Goal: Navigation & Orientation: Find specific page/section

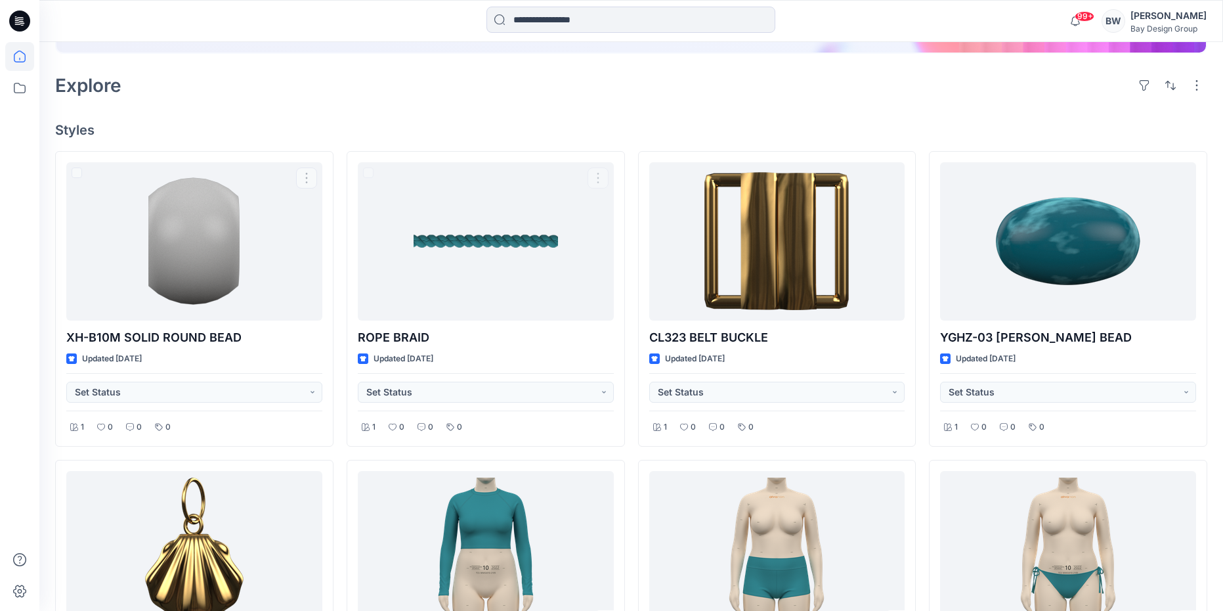
scroll to position [263, 0]
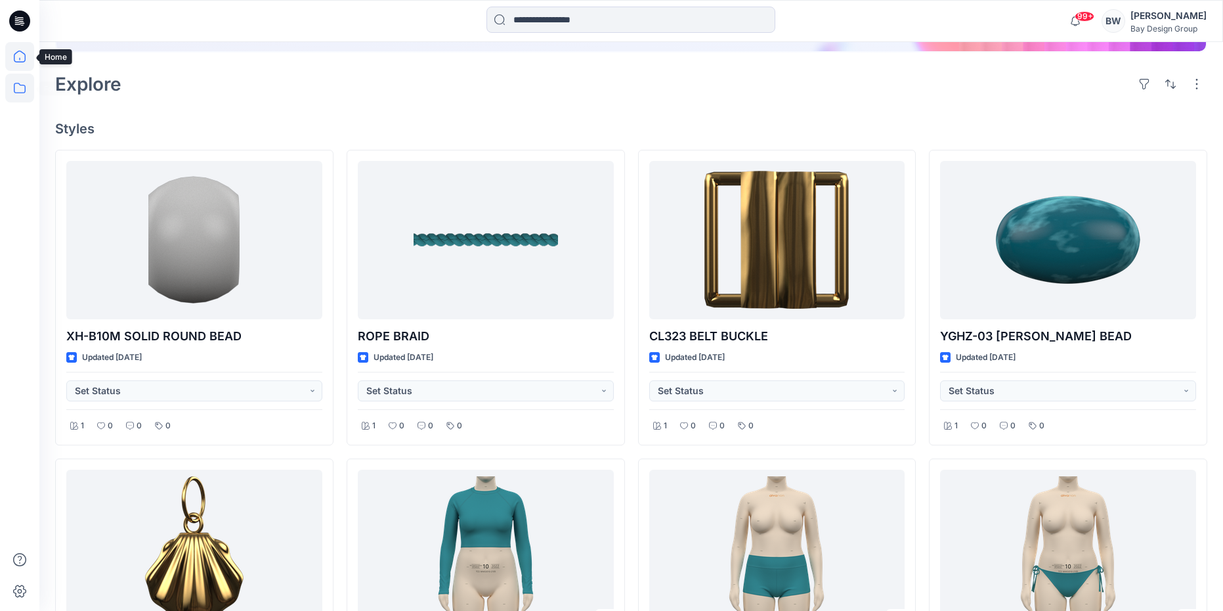
click at [22, 83] on icon at bounding box center [19, 88] width 29 height 29
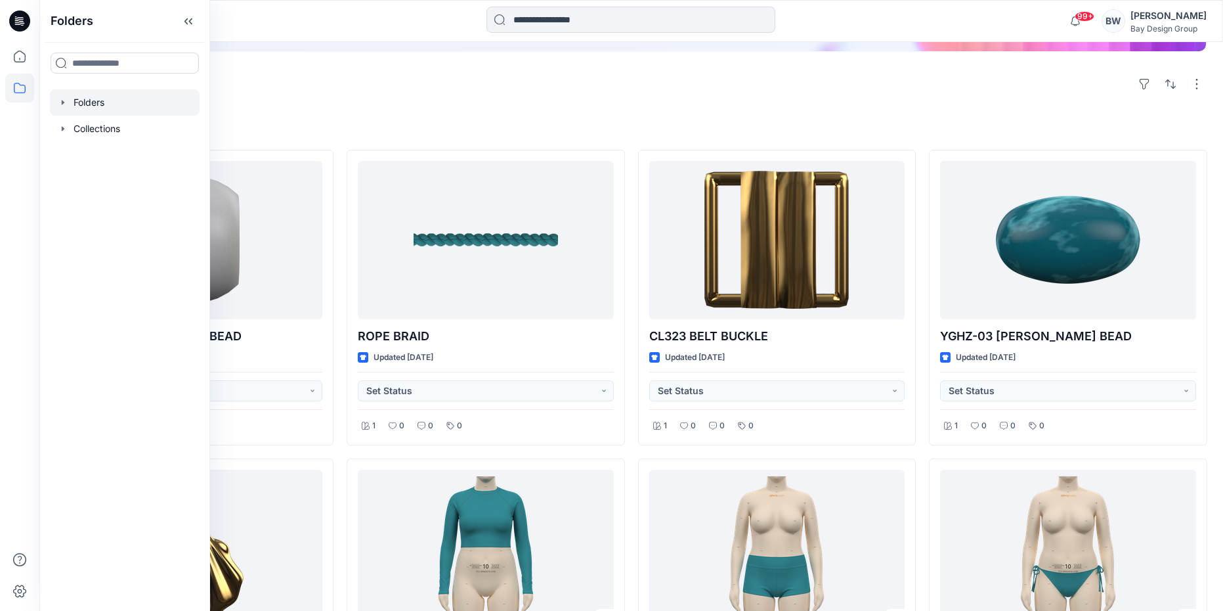
click at [74, 104] on div at bounding box center [125, 102] width 150 height 26
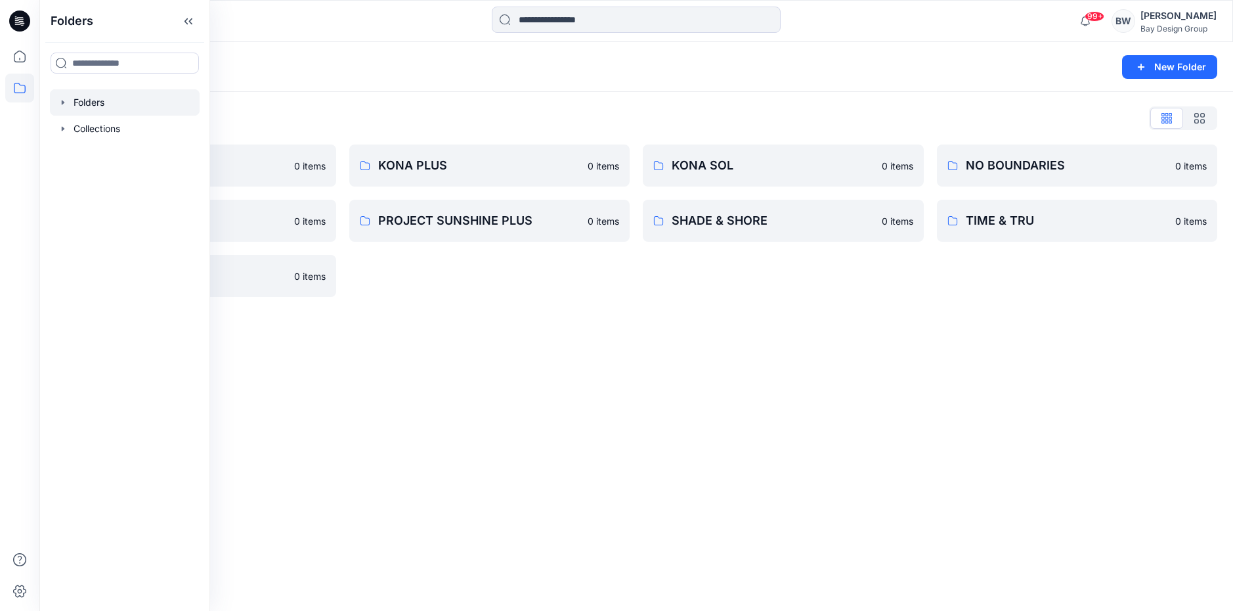
click at [305, 120] on div "Folders List" at bounding box center [636, 118] width 1162 height 21
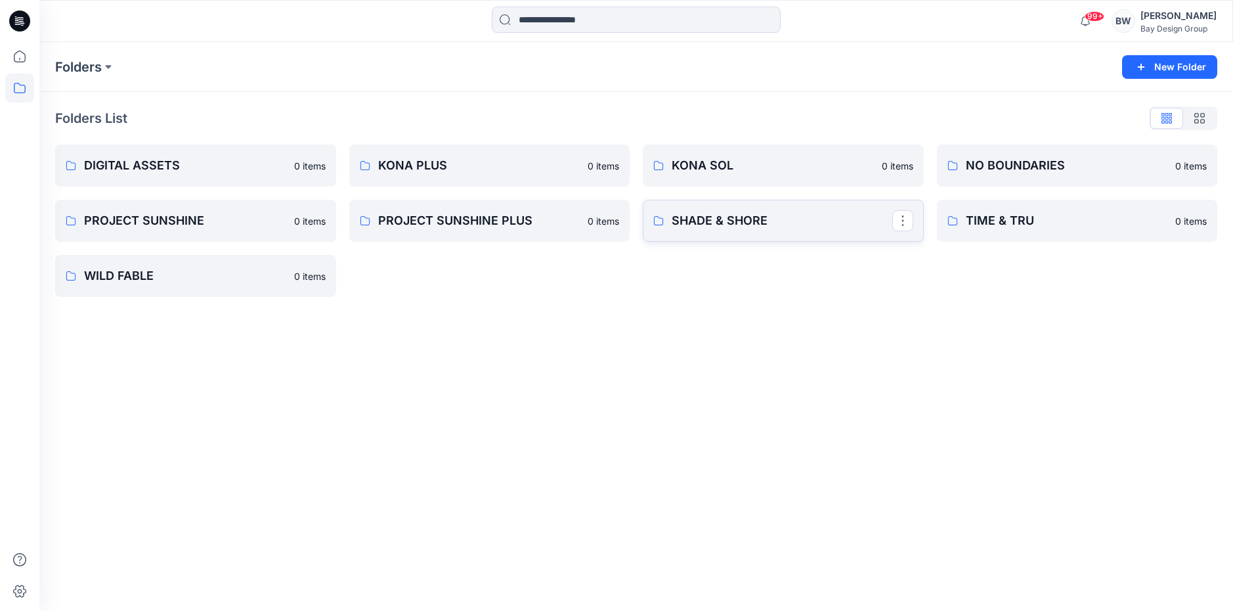
click at [700, 226] on p "SHADE & SHORE" at bounding box center [782, 220] width 221 height 18
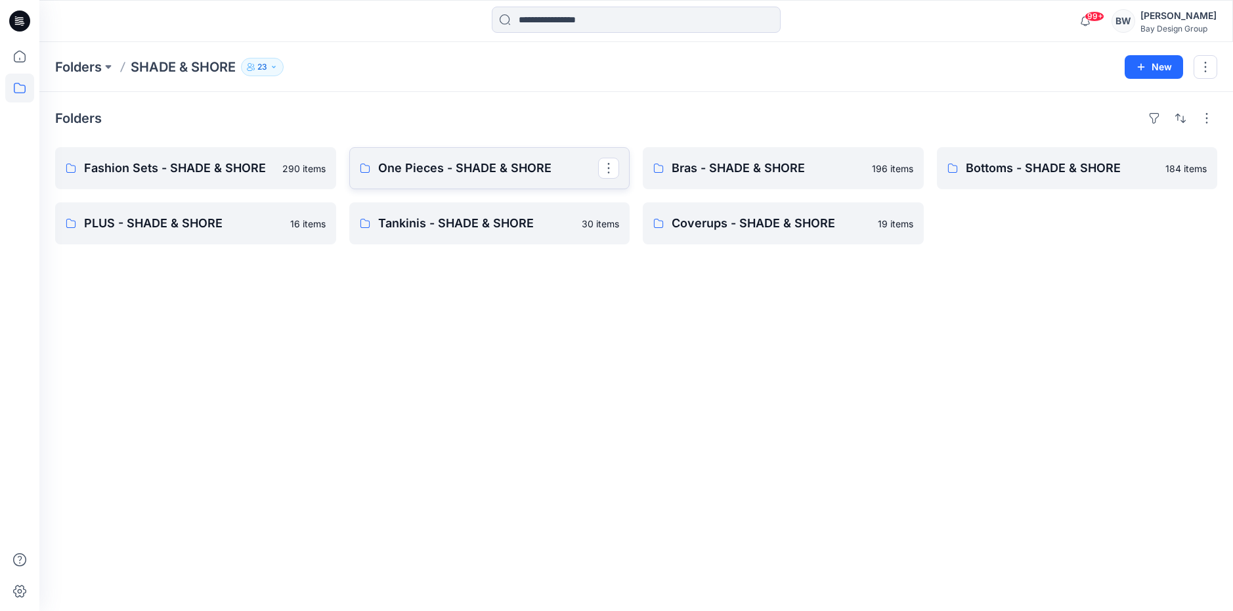
click at [429, 167] on p "One Pieces - SHADE & SHORE" at bounding box center [488, 168] width 221 height 18
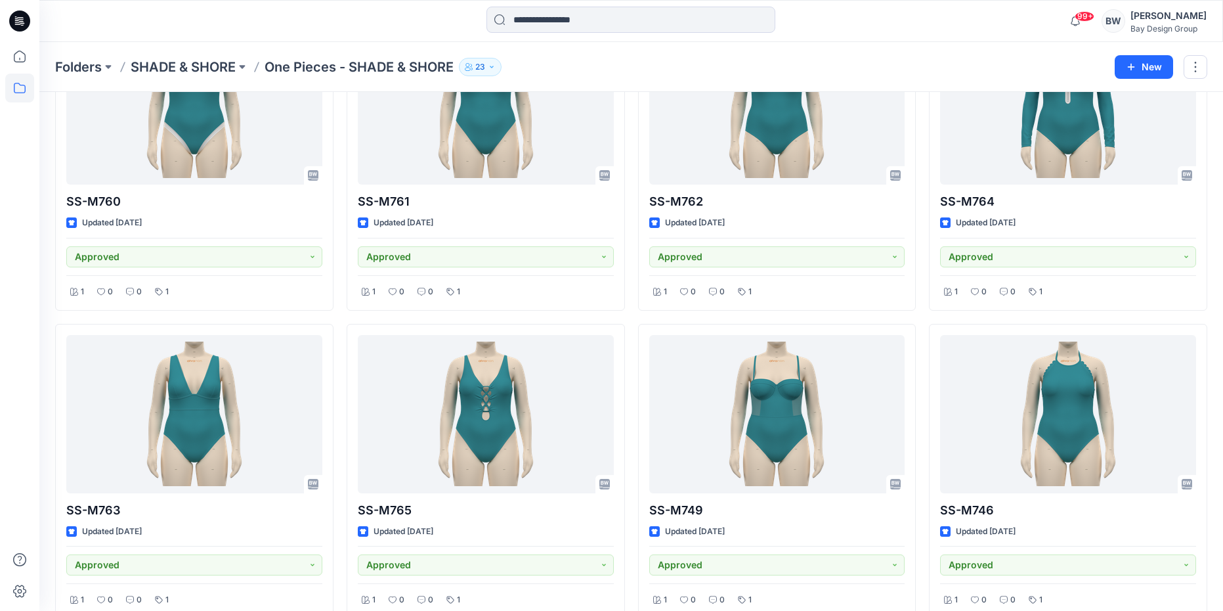
scroll to position [1436, 0]
